Goal: Transaction & Acquisition: Book appointment/travel/reservation

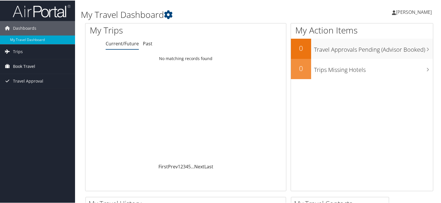
click at [25, 66] on span "Book Travel" at bounding box center [24, 66] width 22 height 14
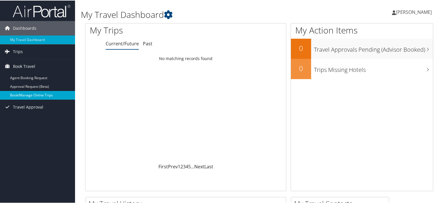
click at [25, 94] on link "Book/Manage Online Trips" at bounding box center [37, 94] width 75 height 9
